Goal: Transaction & Acquisition: Purchase product/service

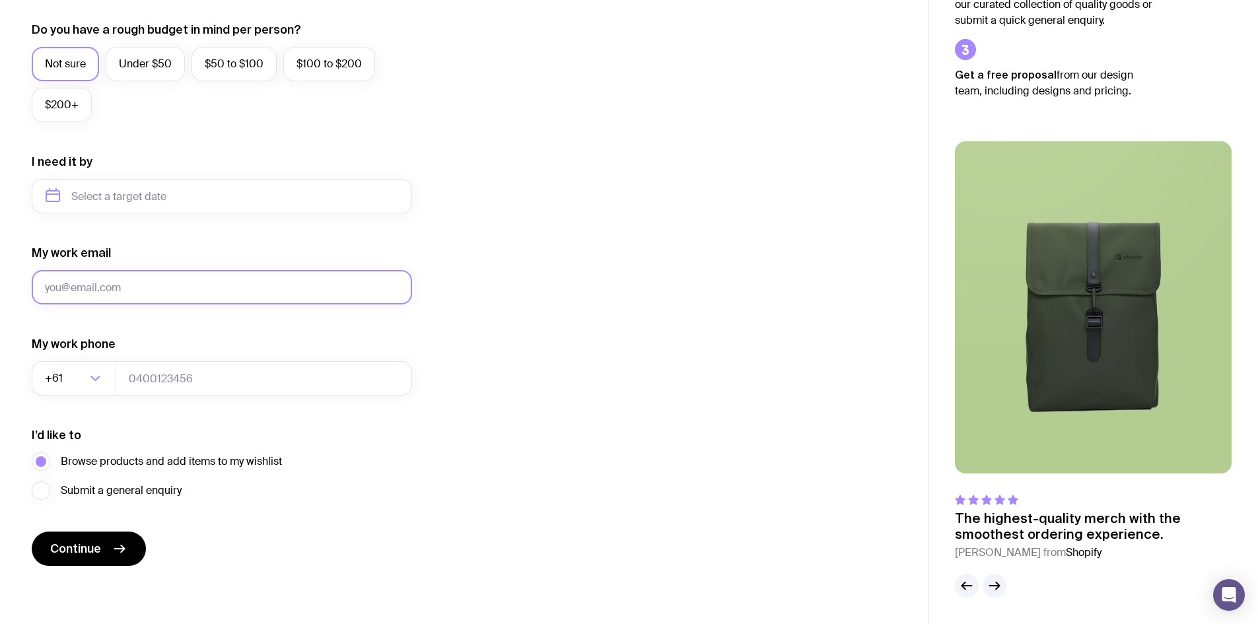
drag, startPoint x: 216, startPoint y: 283, endPoint x: 218, endPoint y: 295, distance: 11.4
click at [216, 283] on input "My work email" at bounding box center [222, 287] width 380 height 34
type input "[PERSON_NAME][EMAIL_ADDRESS][PERSON_NAME][PERSON_NAME][DOMAIN_NAME]"
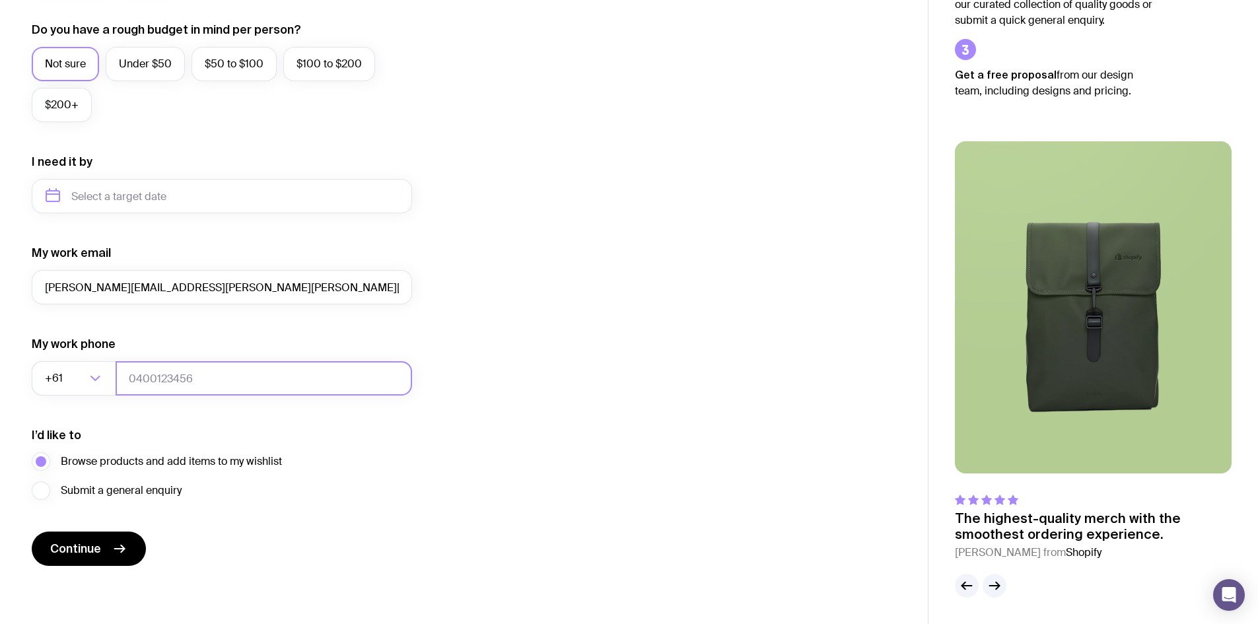
type input "0421278228"
click at [97, 529] on form "I want swag for Customers Team members An event Approximately how many people d…" at bounding box center [222, 135] width 380 height 862
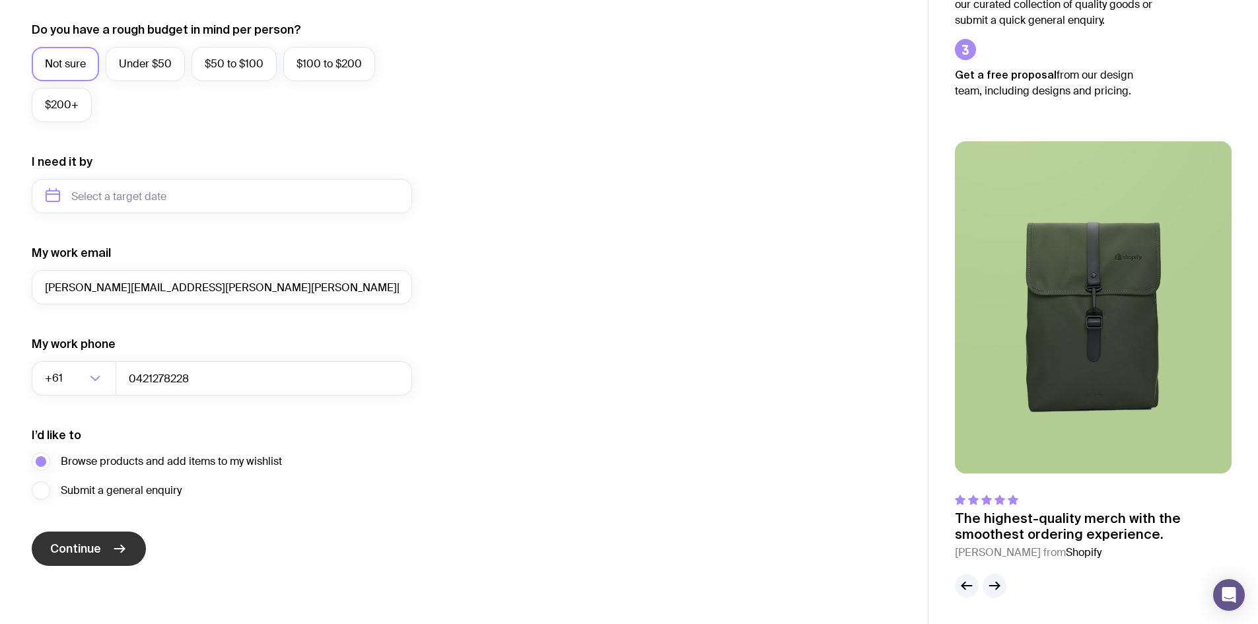
click at [99, 537] on button "Continue" at bounding box center [89, 549] width 114 height 34
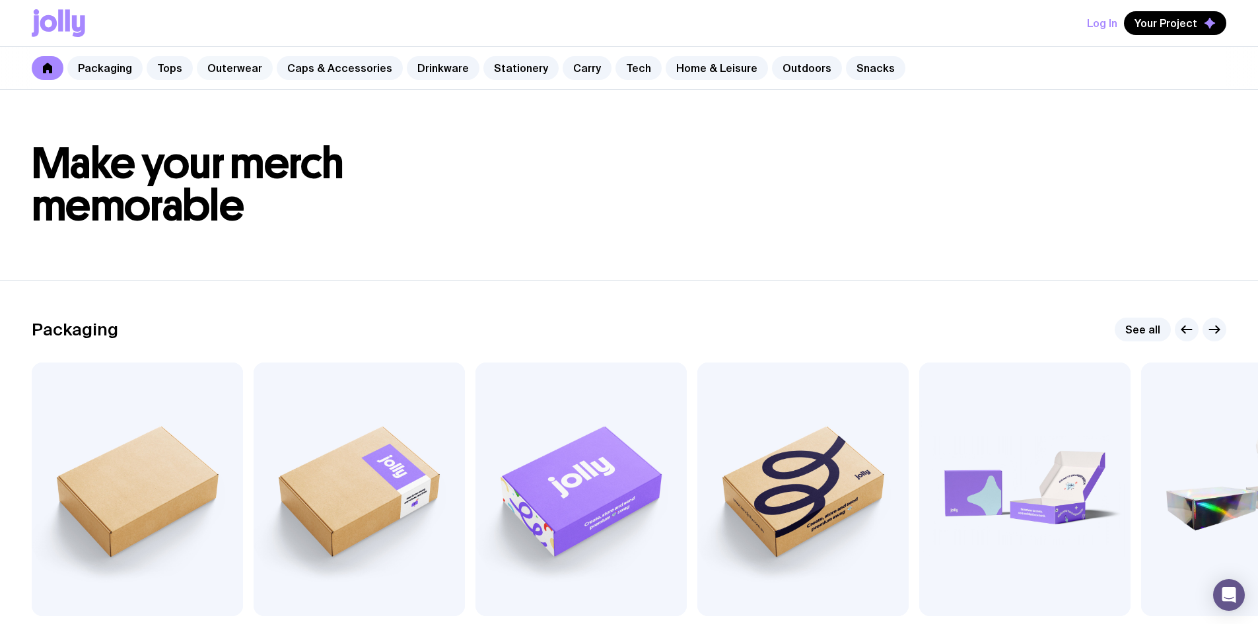
click at [218, 60] on link "Outerwear" at bounding box center [235, 68] width 76 height 24
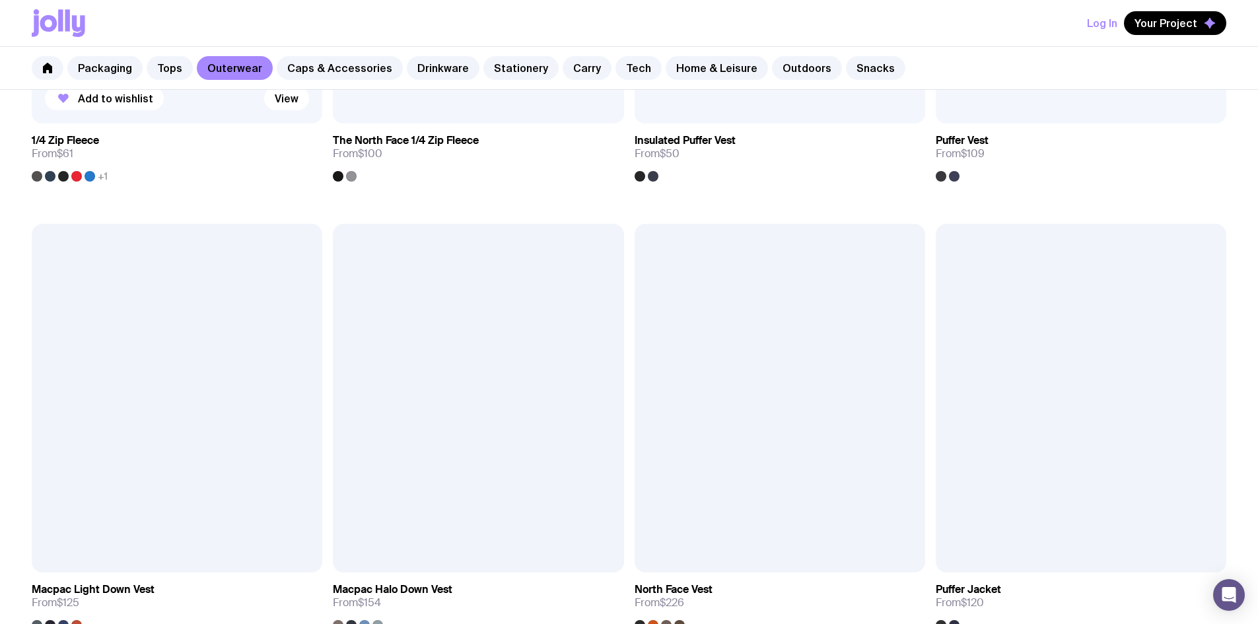
scroll to position [953, 0]
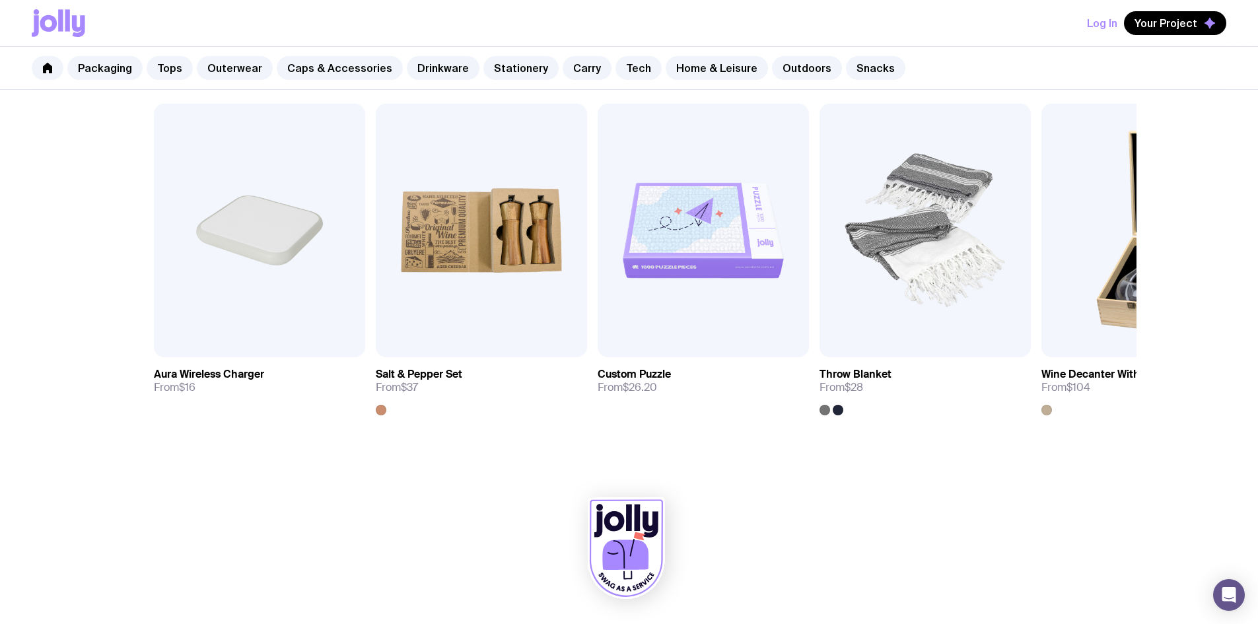
scroll to position [371, 0]
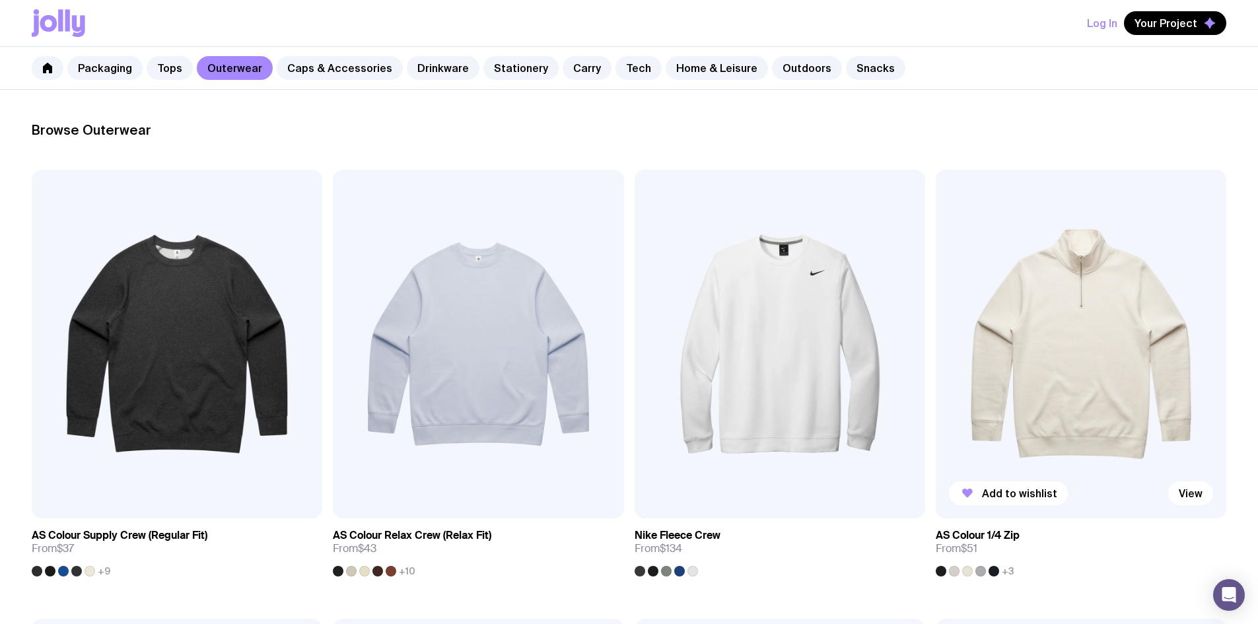
scroll to position [173, 0]
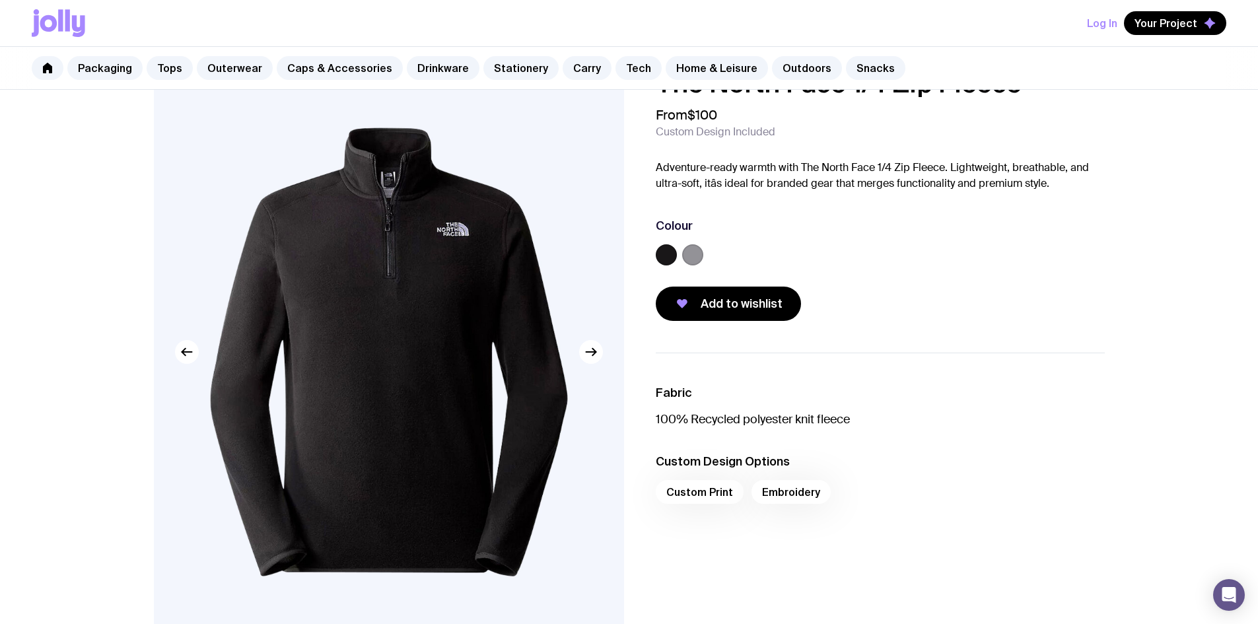
scroll to position [66, 0]
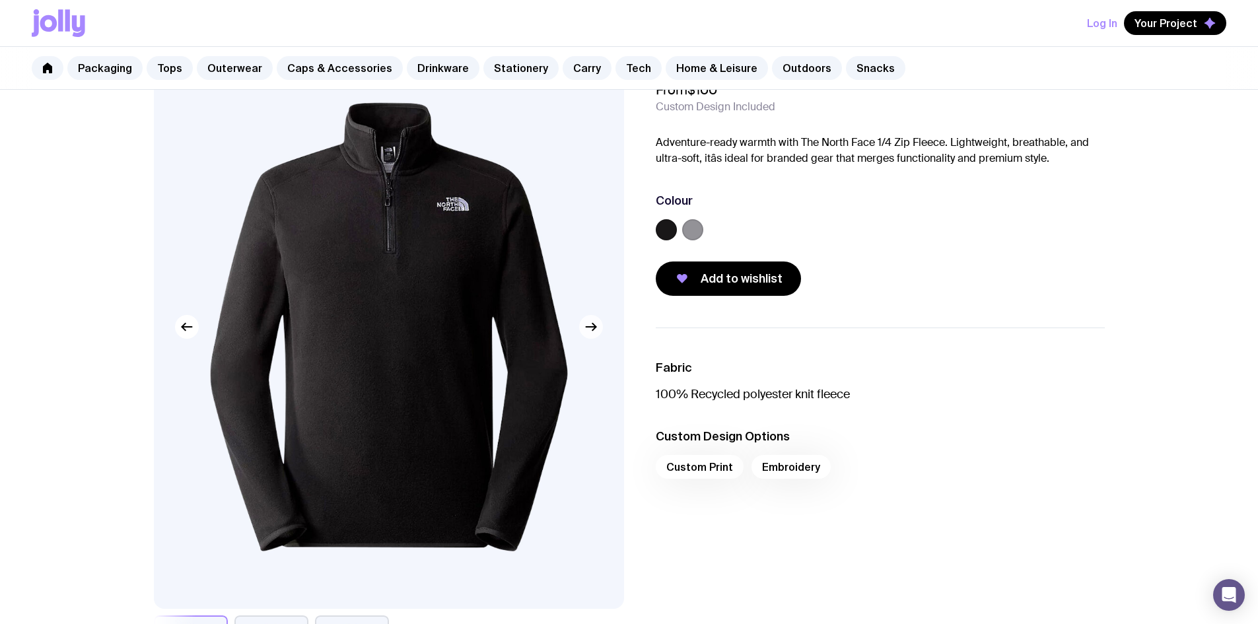
click at [591, 337] on button "button" at bounding box center [591, 327] width 24 height 24
click at [590, 335] on button "button" at bounding box center [591, 327] width 24 height 24
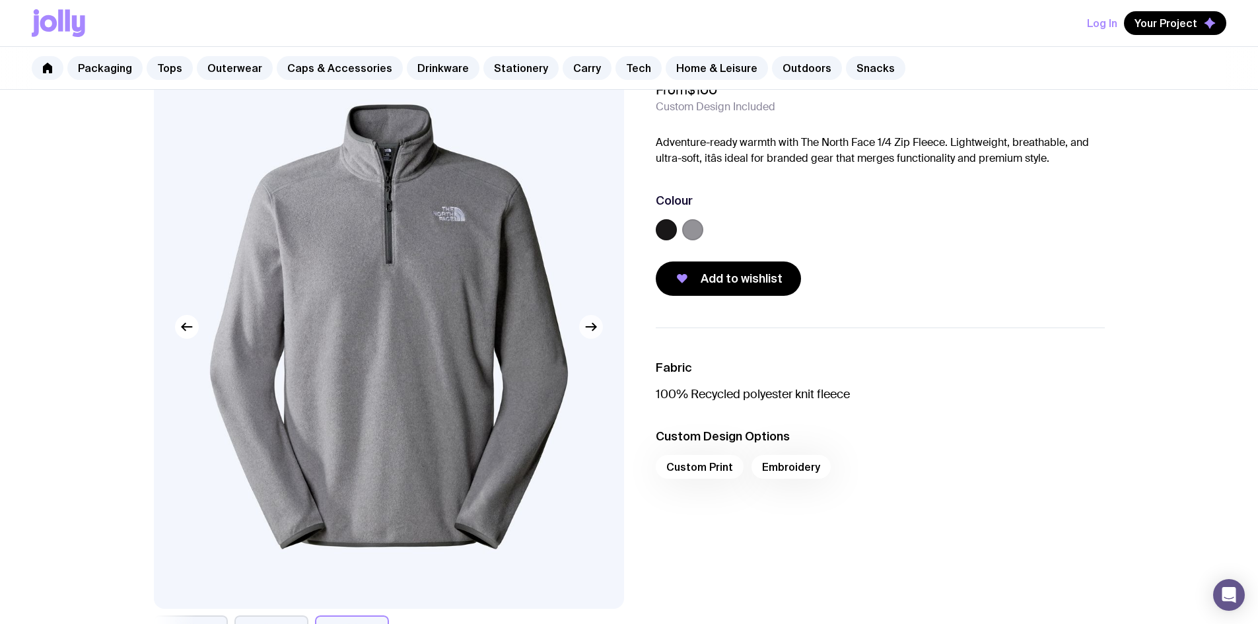
click at [590, 335] on button "button" at bounding box center [591, 327] width 24 height 24
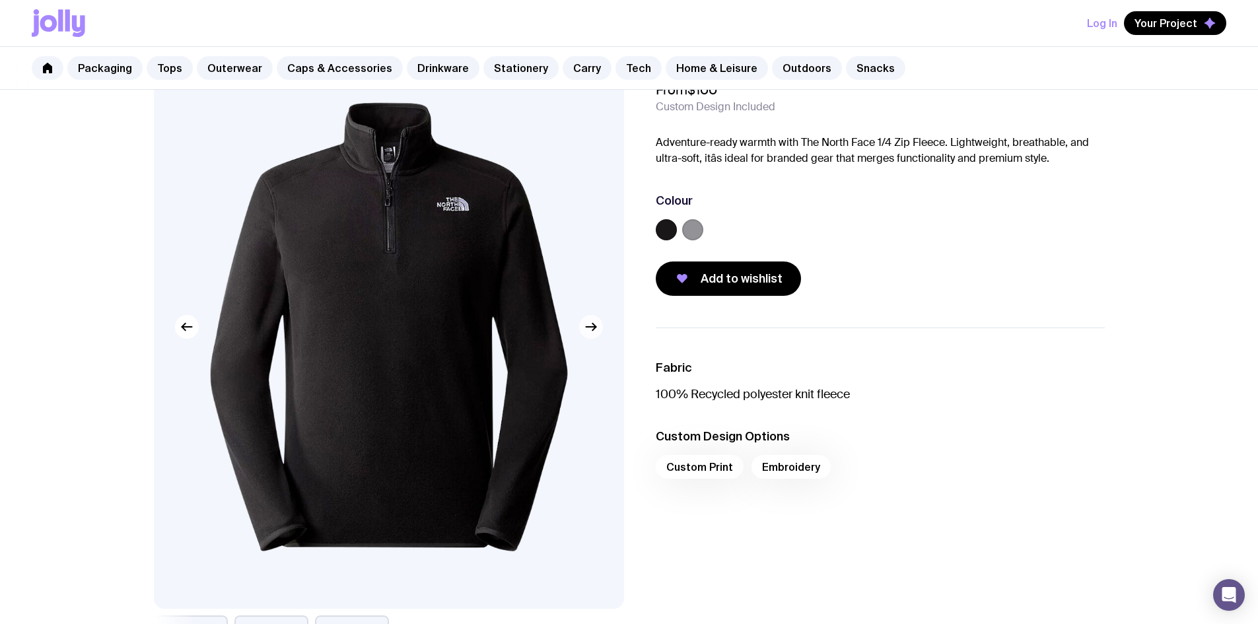
click at [590, 335] on button "button" at bounding box center [591, 327] width 24 height 24
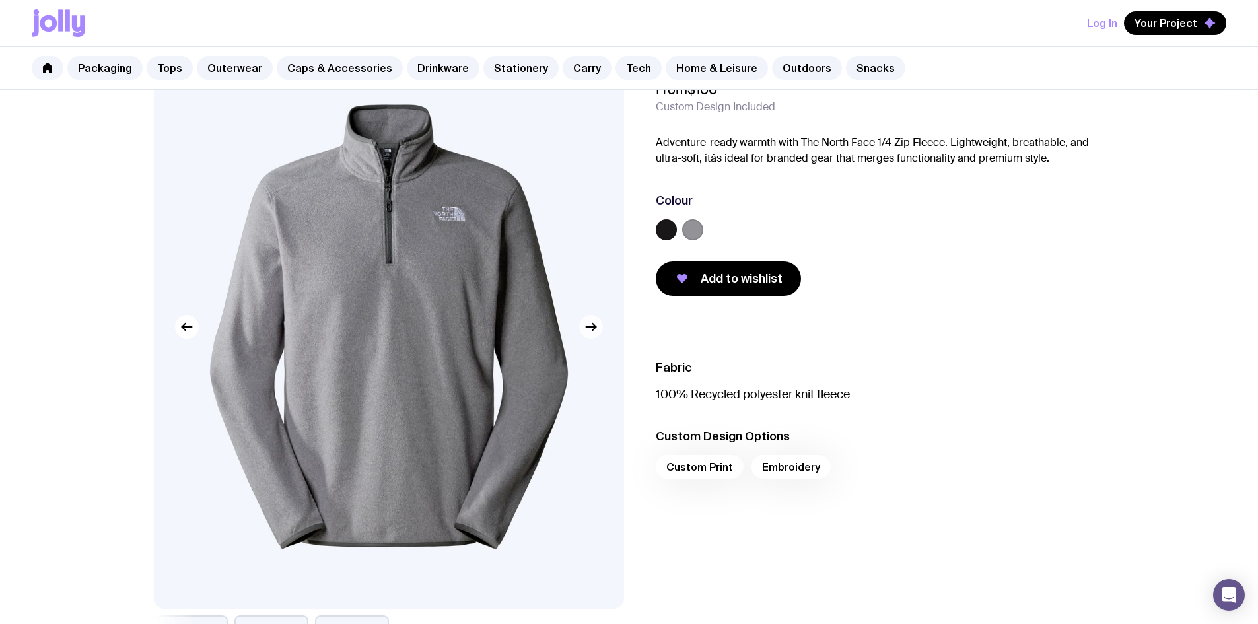
click at [590, 335] on button "button" at bounding box center [591, 327] width 24 height 24
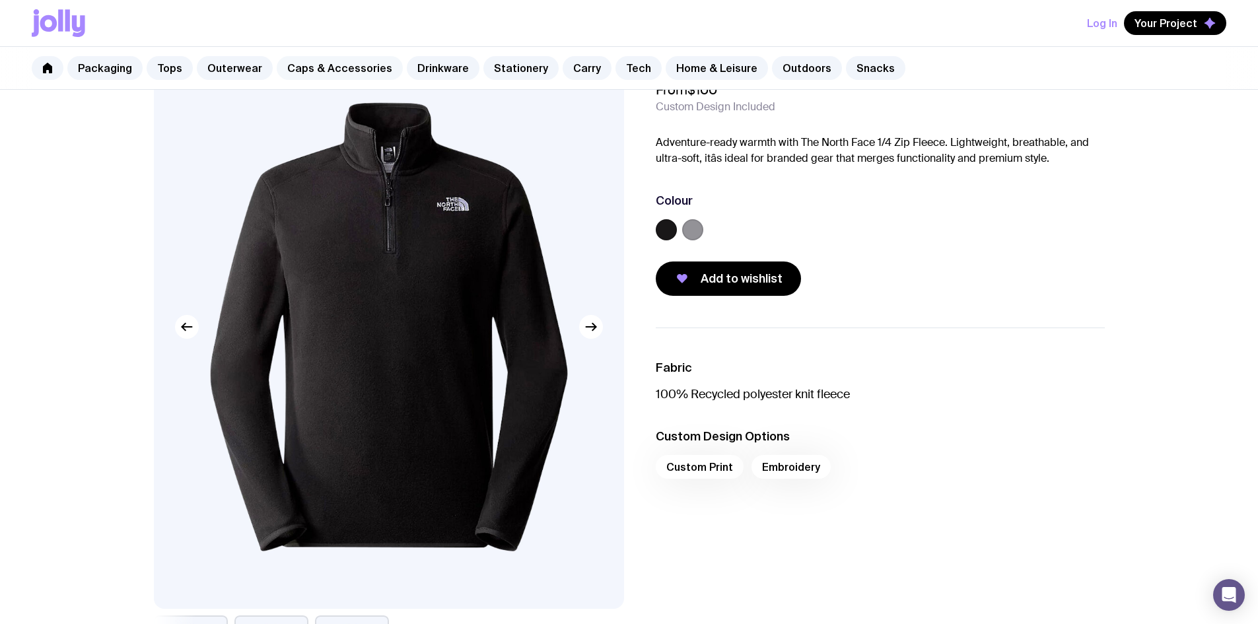
click at [318, 63] on link "Caps & Accessories" at bounding box center [340, 68] width 126 height 24
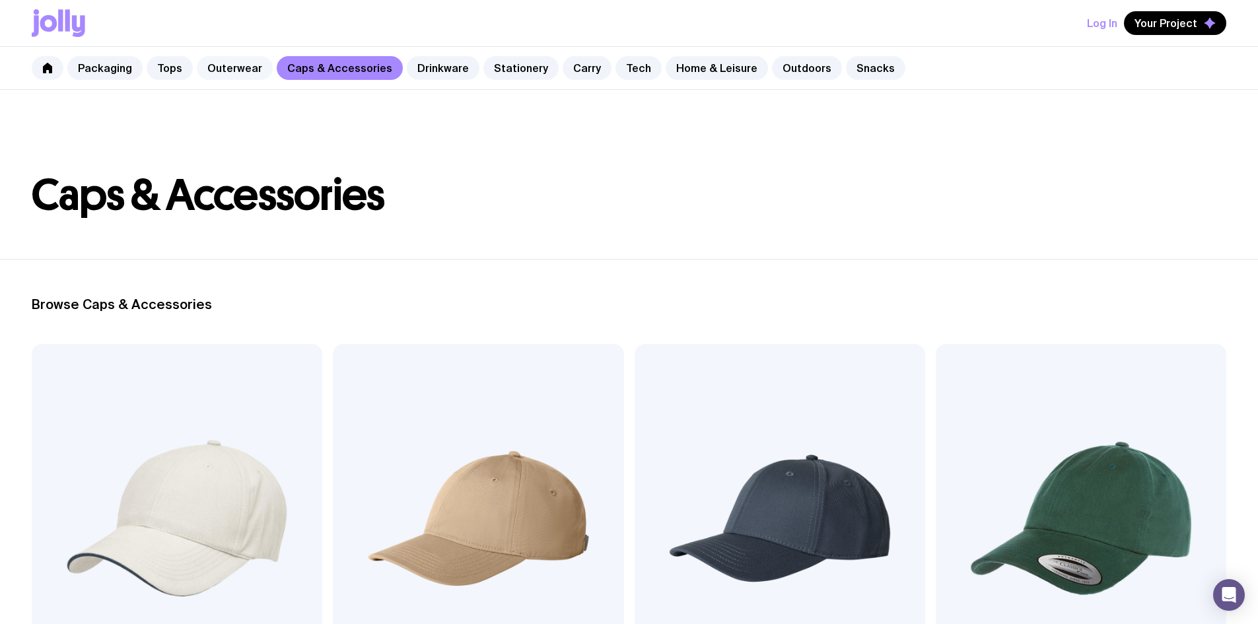
click at [236, 65] on link "Outerwear" at bounding box center [235, 68] width 76 height 24
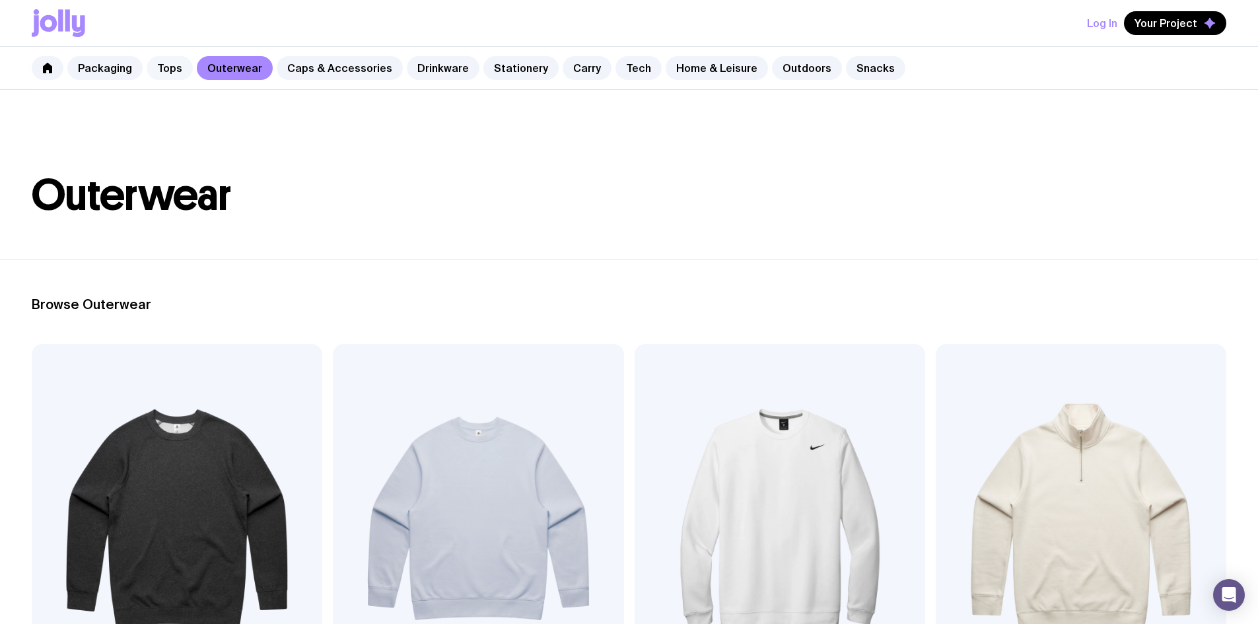
click at [169, 72] on link "Tops" at bounding box center [170, 68] width 46 height 24
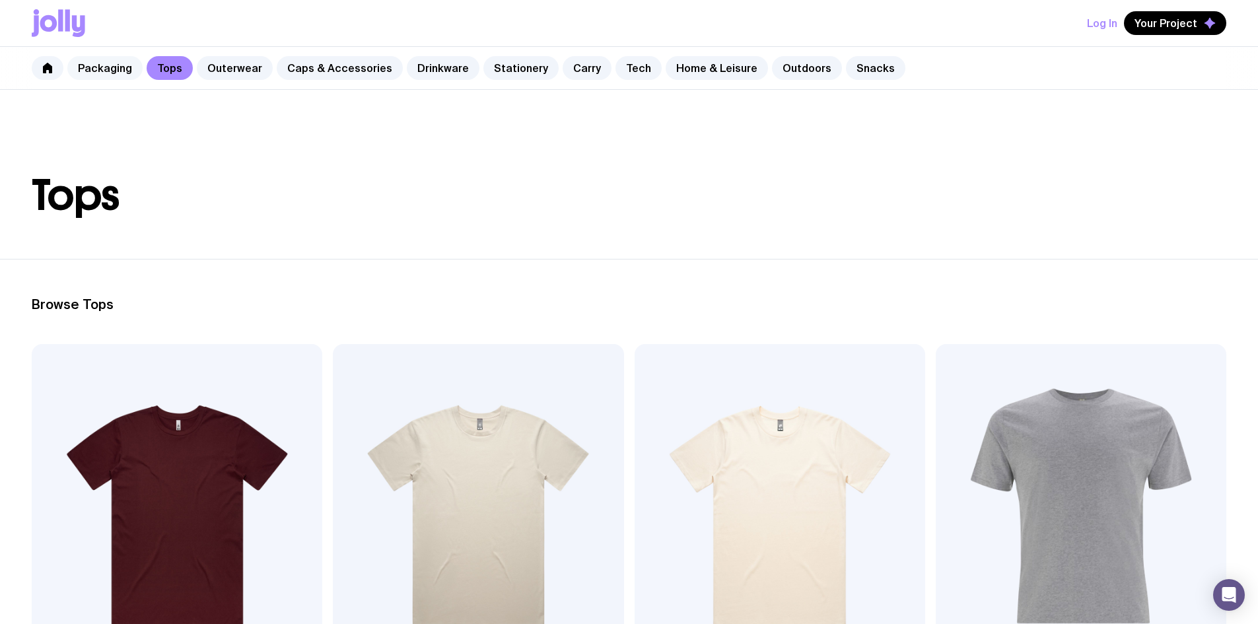
click at [110, 67] on link "Packaging" at bounding box center [104, 68] width 75 height 24
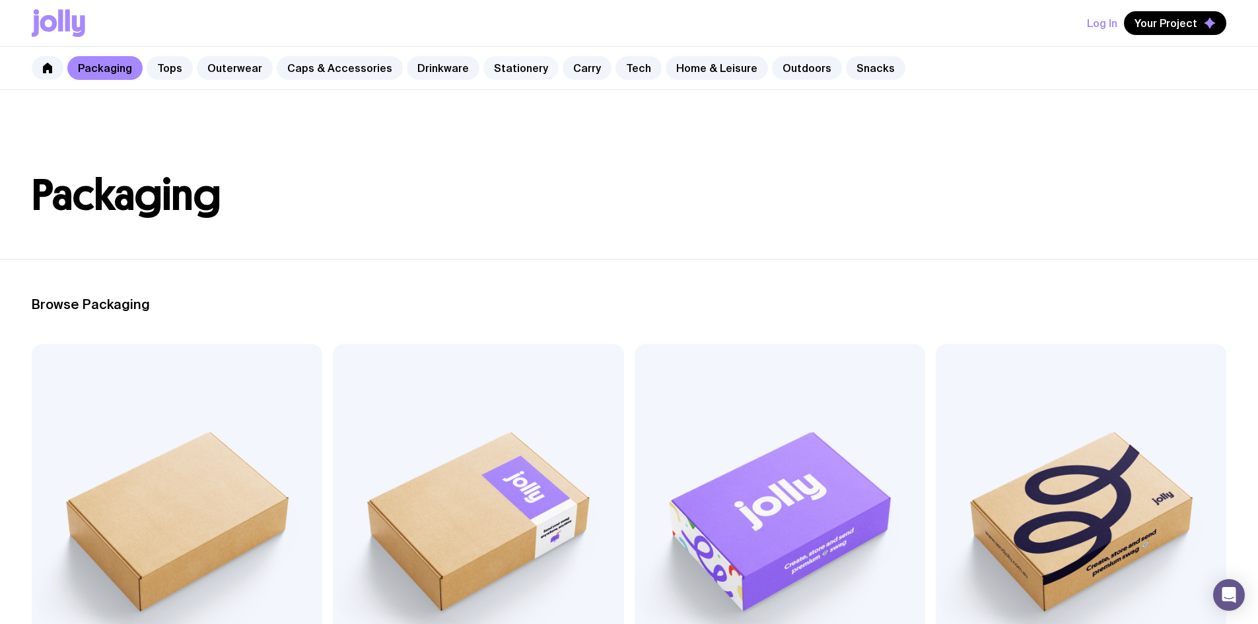
click at [485, 64] on link "Stationery" at bounding box center [520, 68] width 75 height 24
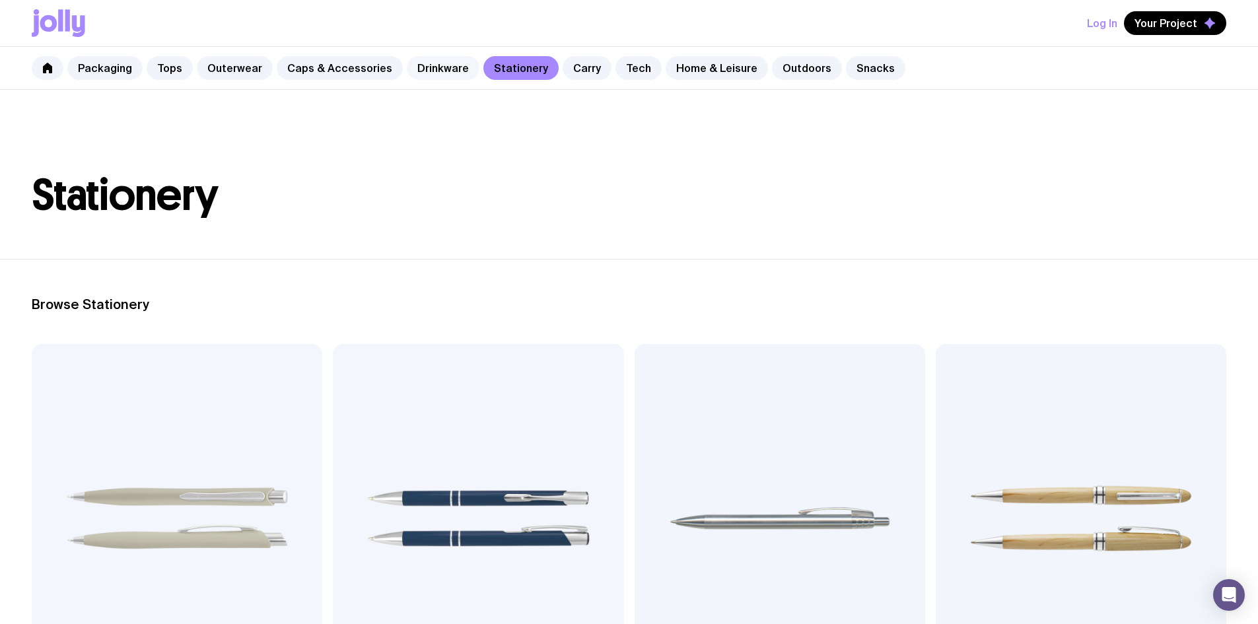
click at [425, 71] on link "Drinkware" at bounding box center [443, 68] width 73 height 24
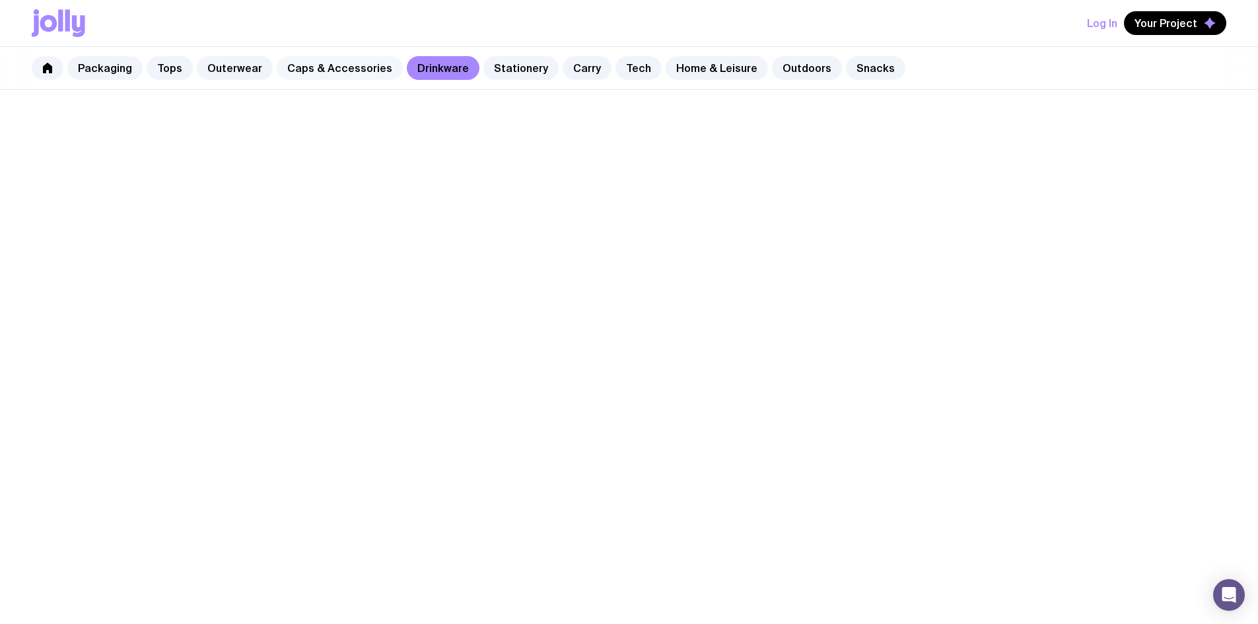
click at [353, 67] on link "Caps & Accessories" at bounding box center [340, 68] width 126 height 24
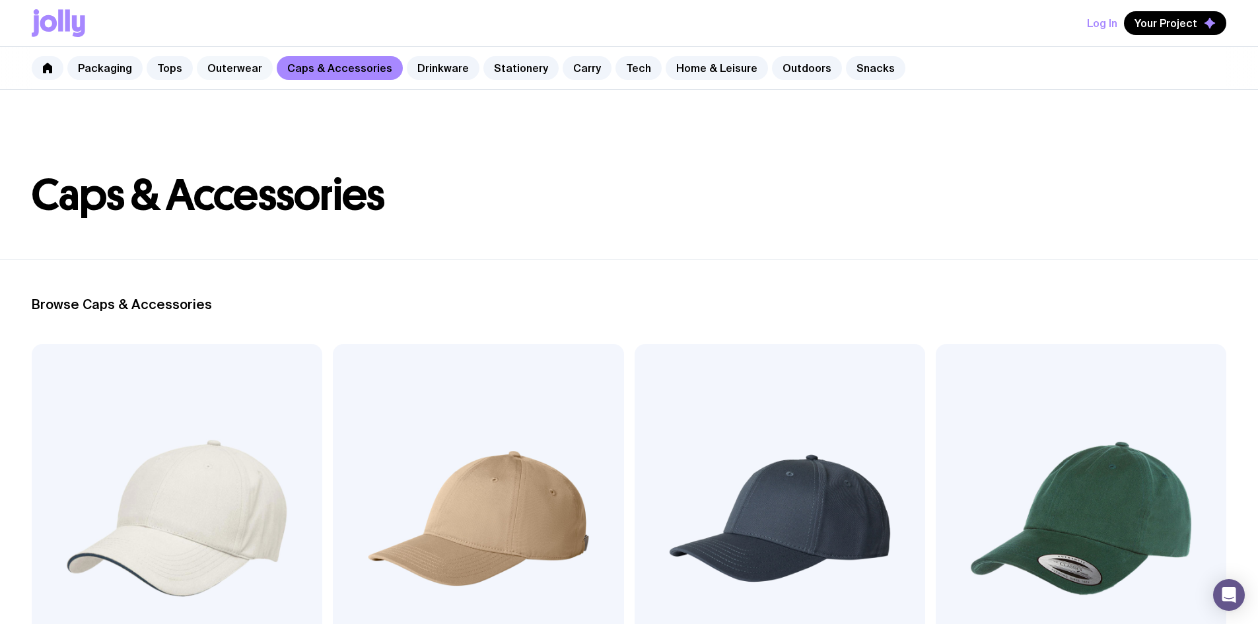
click at [229, 67] on link "Outerwear" at bounding box center [235, 68] width 76 height 24
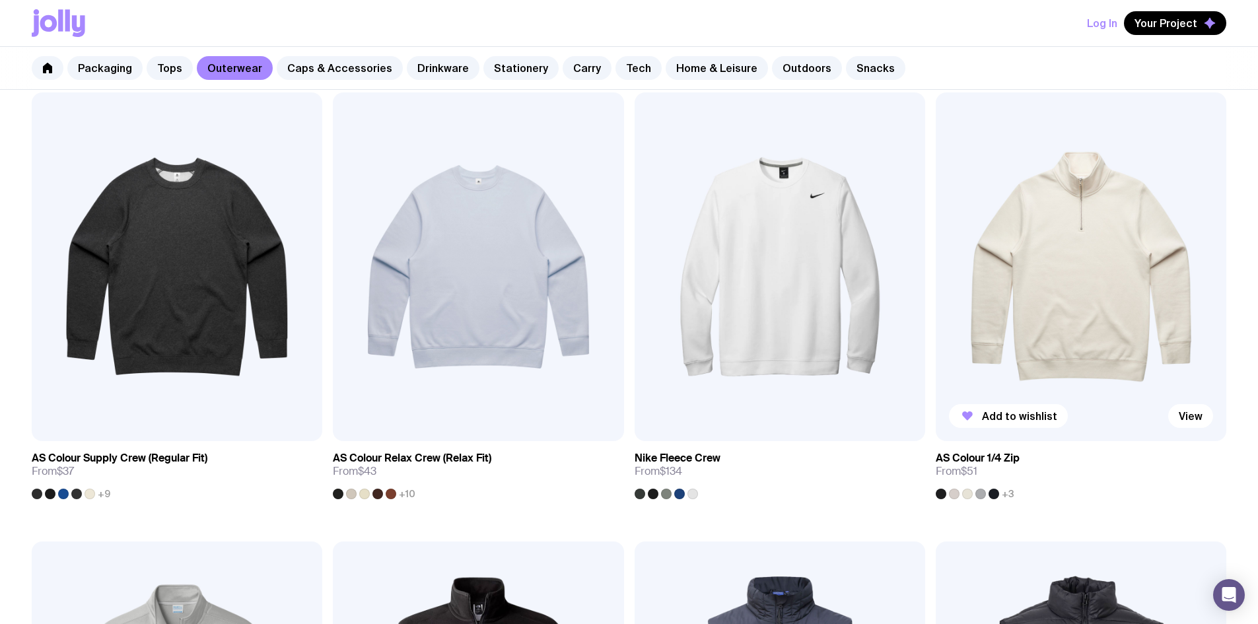
scroll to position [264, 0]
